Goal: Obtain resource: Download file/media

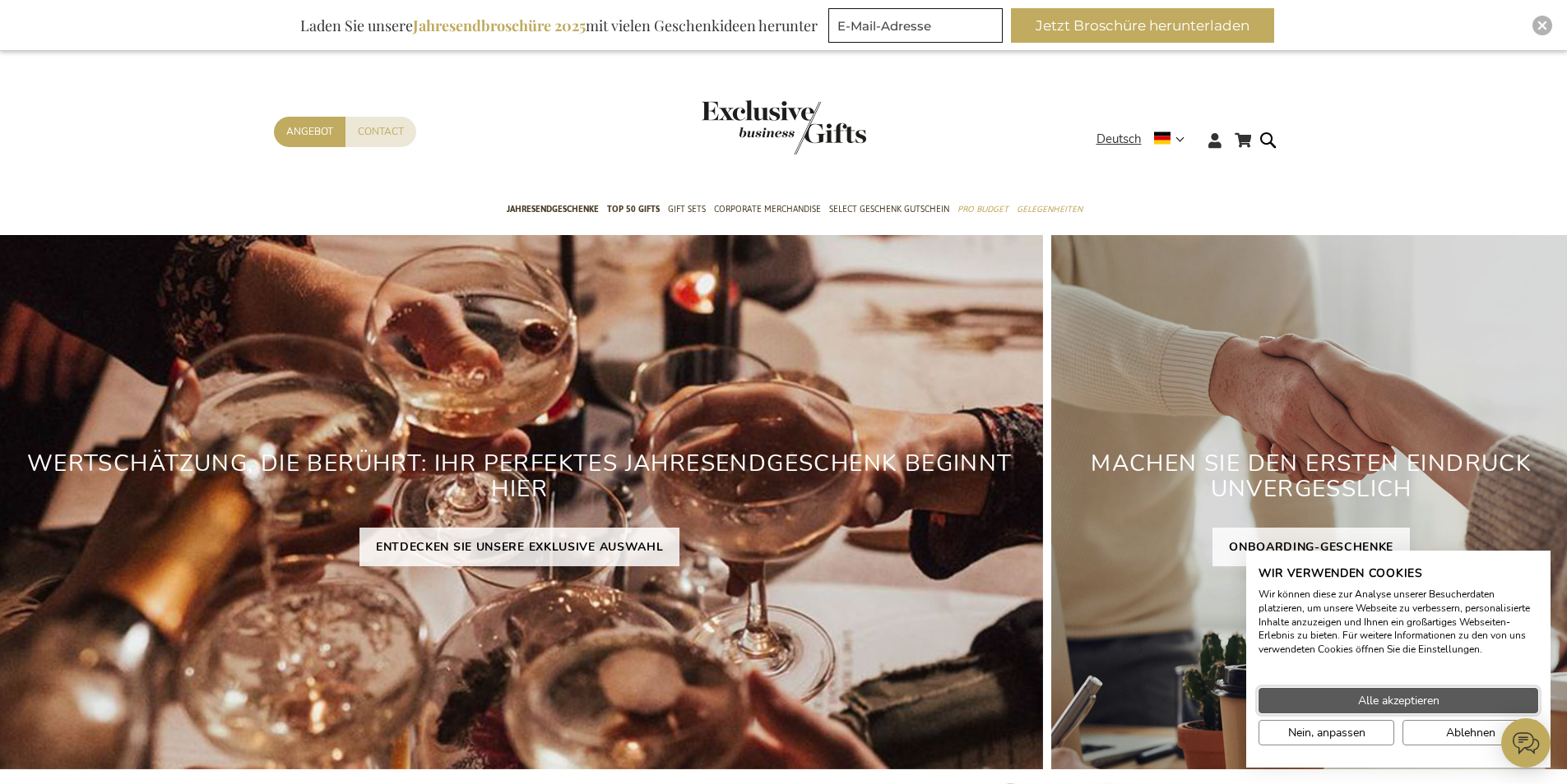
click at [1400, 703] on span "Alle akzeptieren" at bounding box center [1399, 700] width 81 height 17
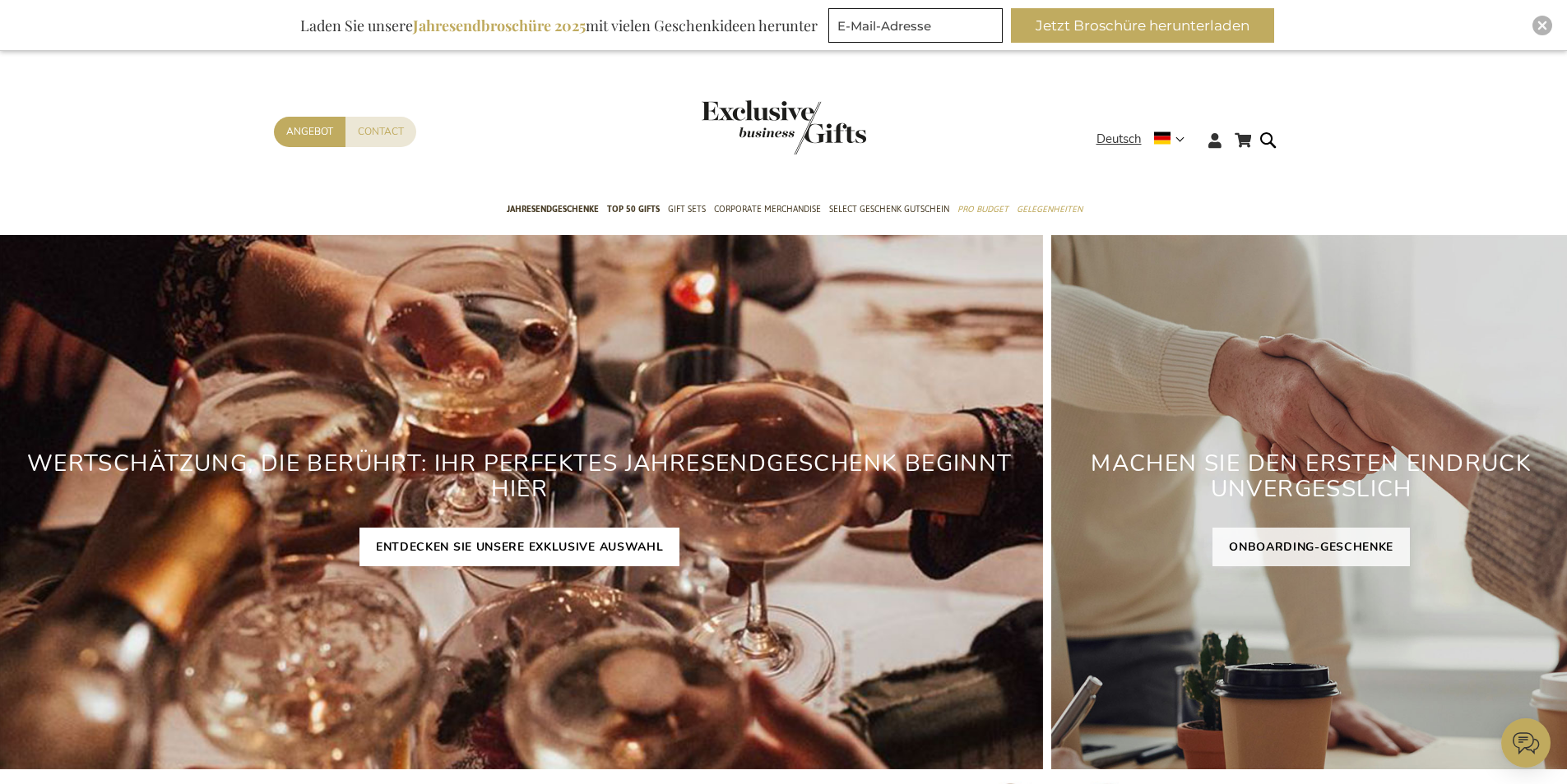
click at [384, 533] on link "ENTDECKEN SIE UNSERE EXKLUSIVE AUSWAHL" at bounding box center [519, 547] width 321 height 39
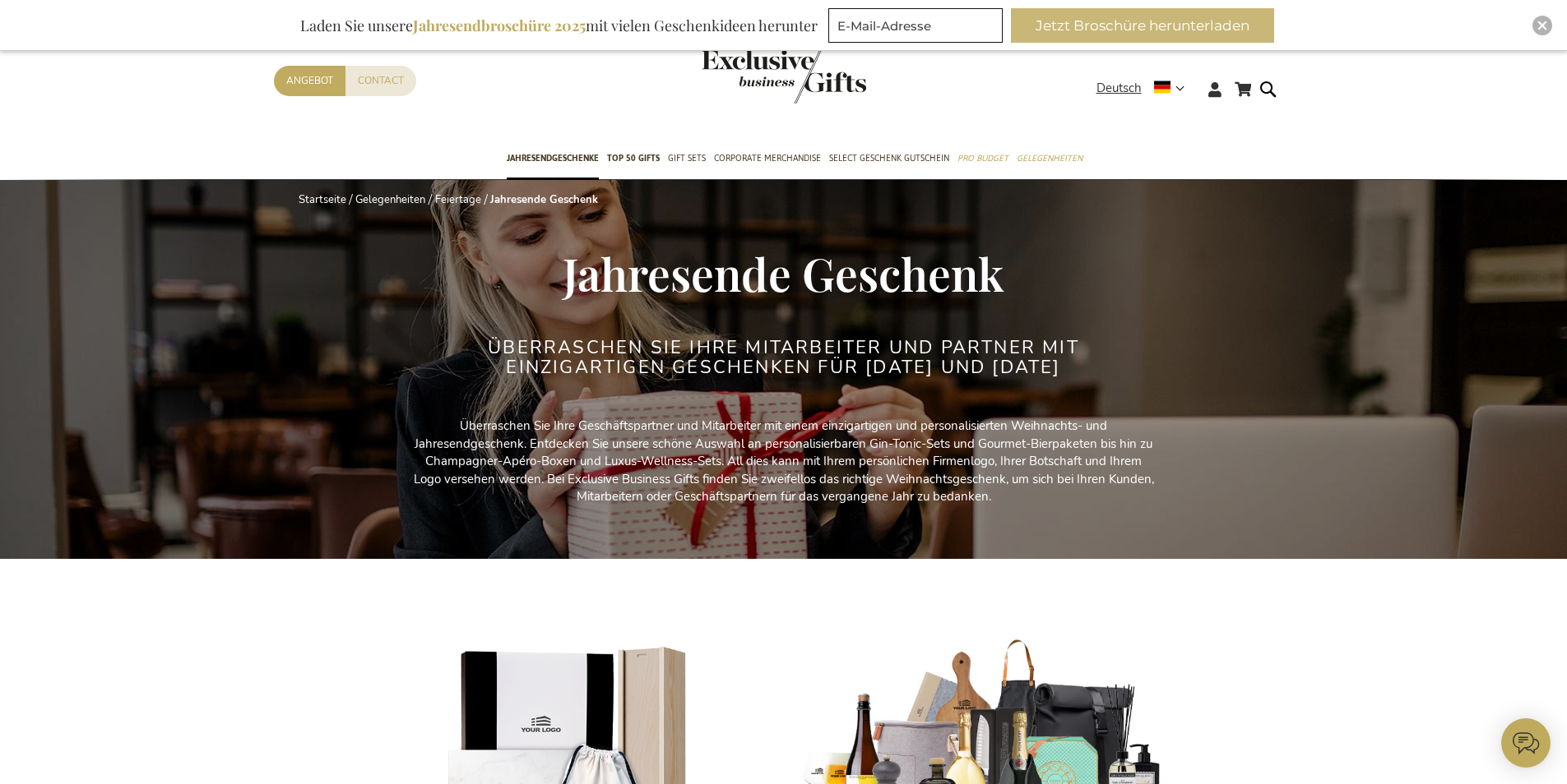
click at [1225, 27] on button "Jetzt Broschüre herunterladen" at bounding box center [1143, 26] width 263 height 35
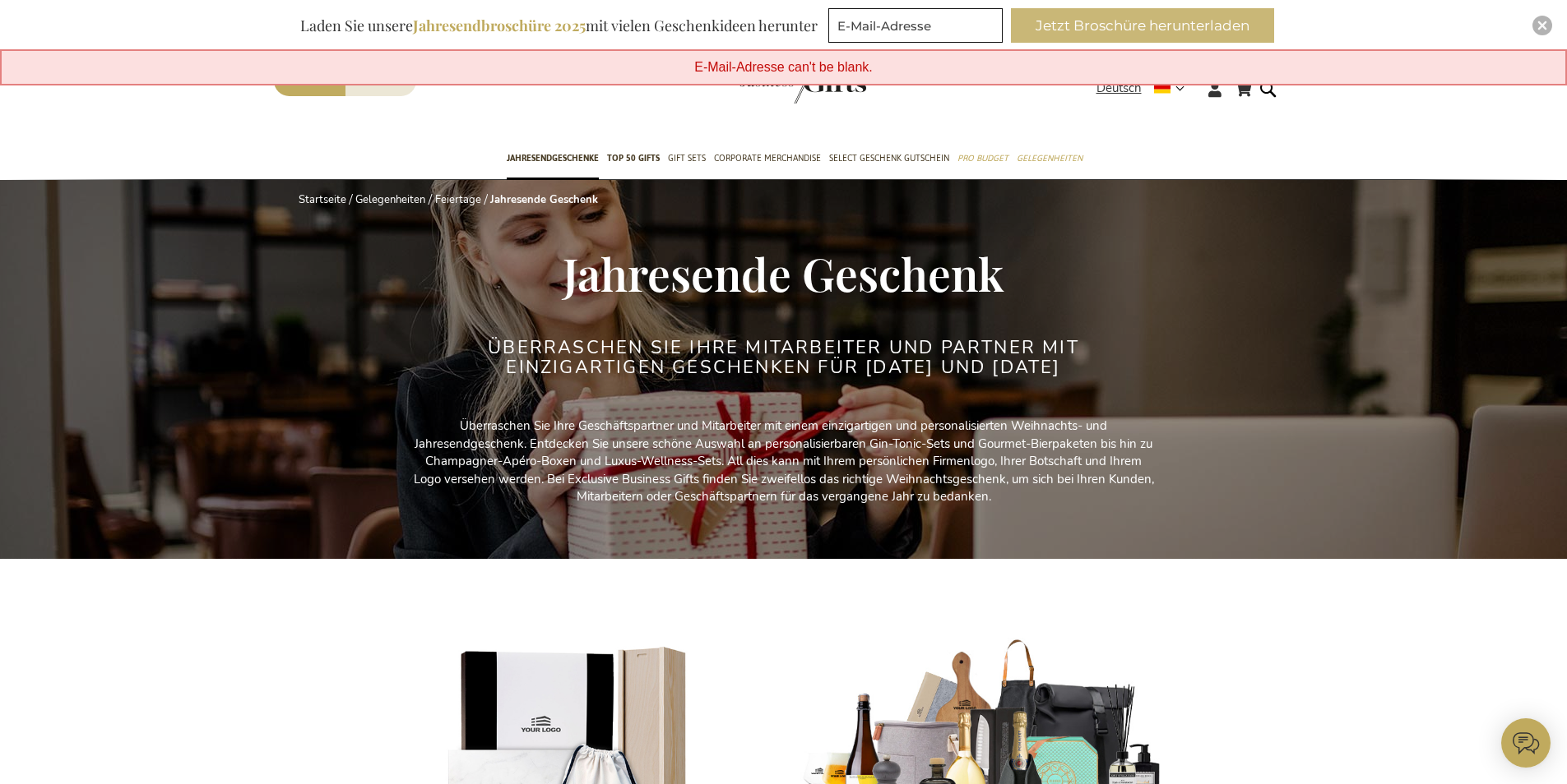
click at [1077, 38] on button "Jetzt Broschüre herunterladen" at bounding box center [1143, 26] width 263 height 35
click at [1121, 19] on button "Jetzt Broschüre herunterladen" at bounding box center [1143, 26] width 263 height 35
